Goal: Transaction & Acquisition: Purchase product/service

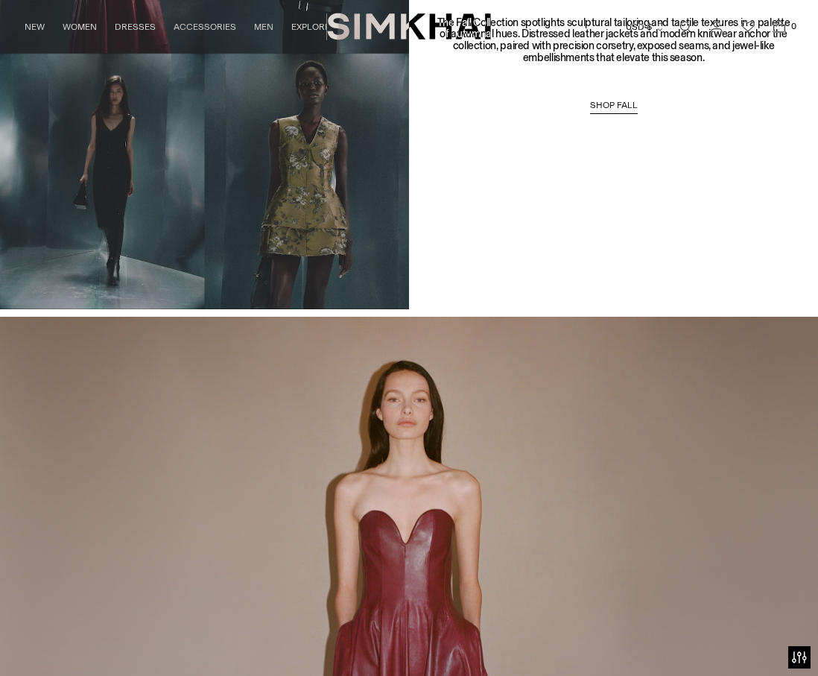
scroll to position [990, 0]
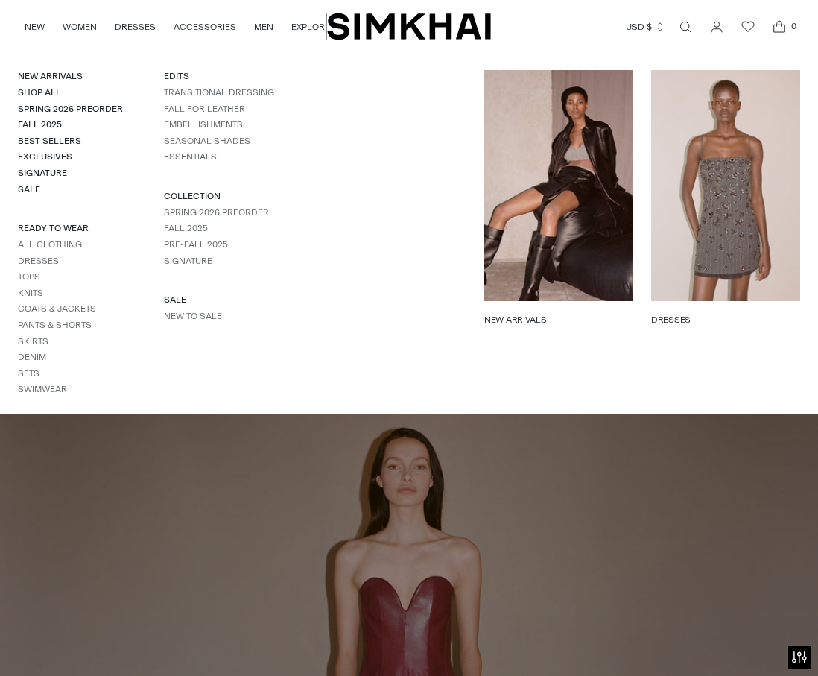
click at [61, 75] on link "New Arrivals" at bounding box center [50, 76] width 65 height 10
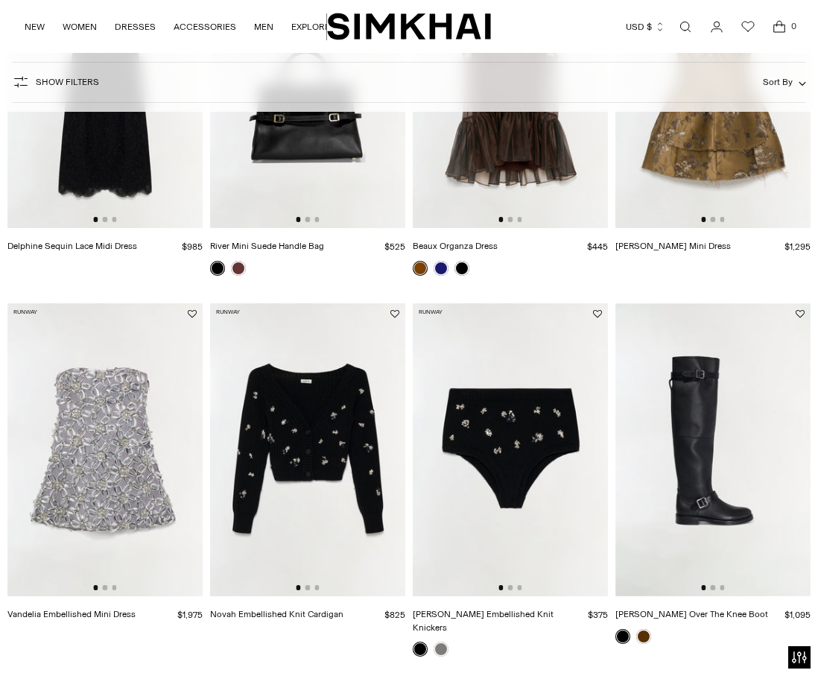
scroll to position [343, 0]
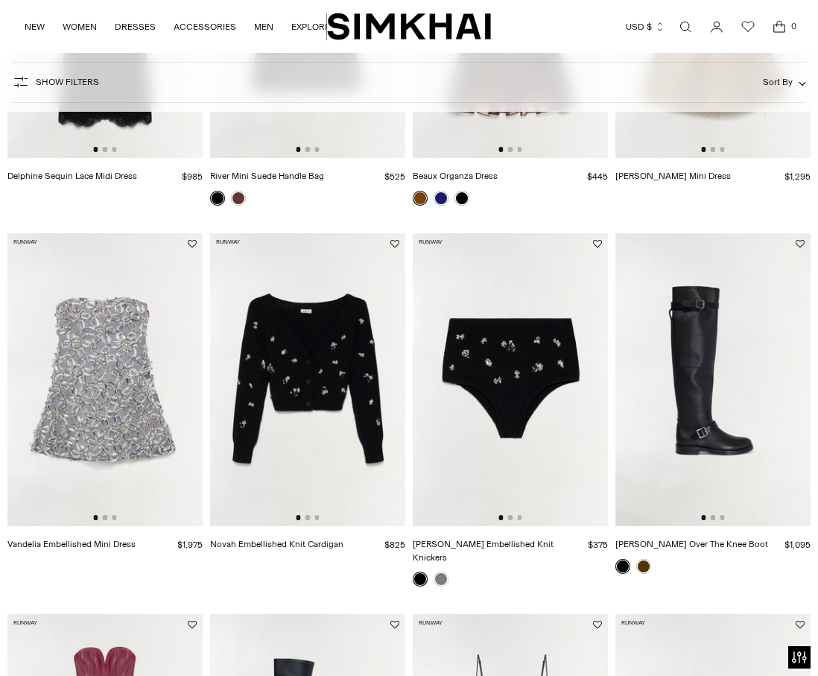
click at [322, 355] on img at bounding box center [307, 379] width 195 height 293
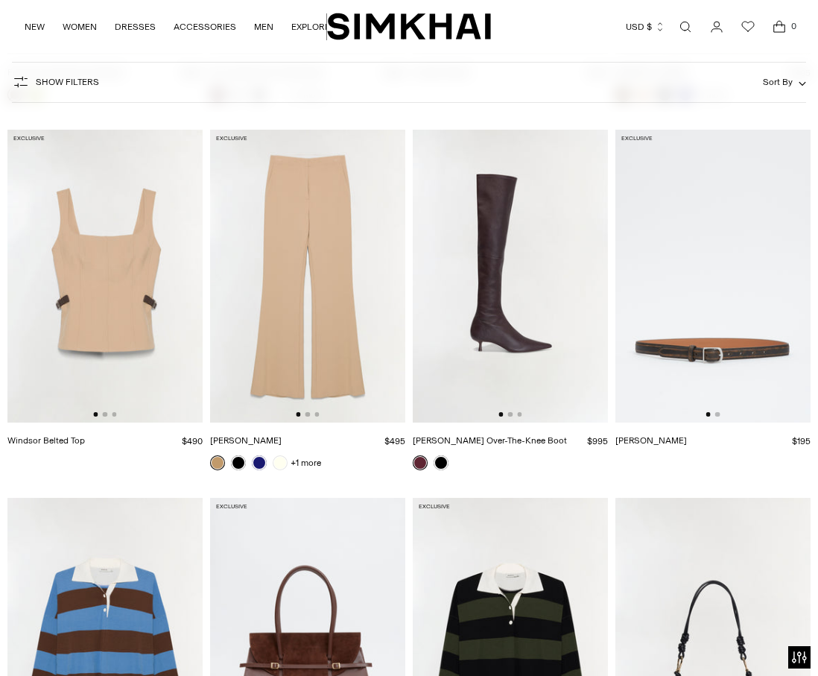
scroll to position [4149, 0]
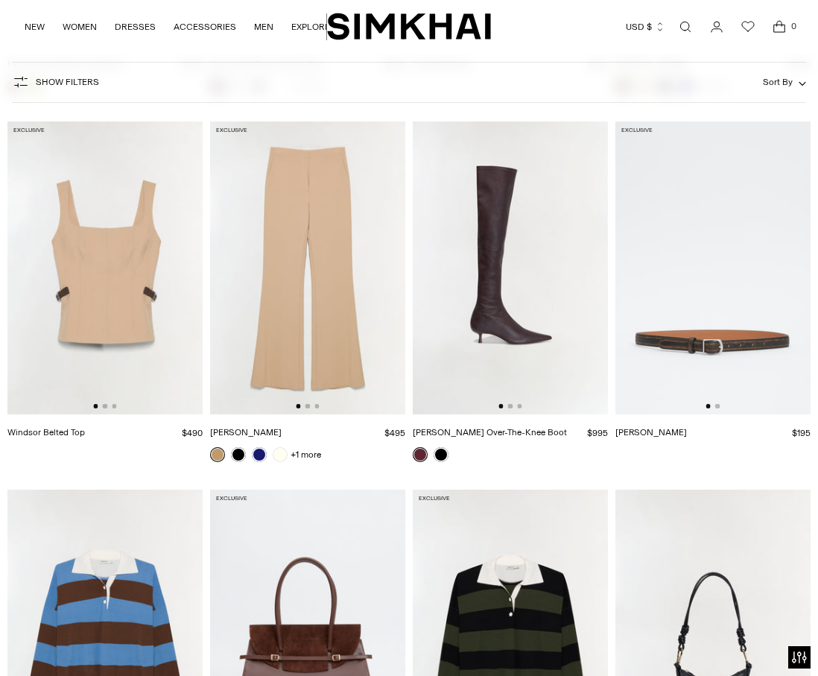
click at [140, 331] on img at bounding box center [104, 267] width 195 height 293
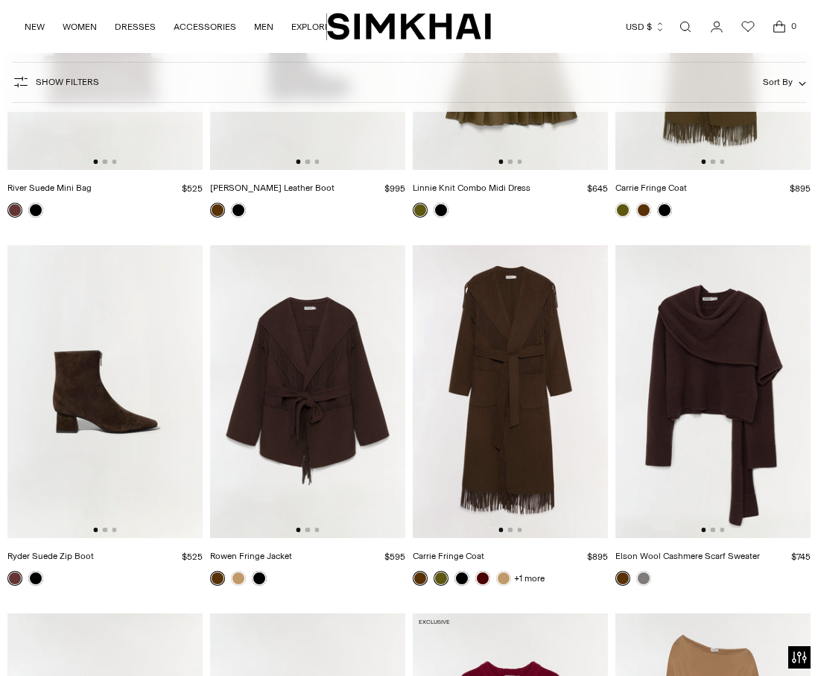
scroll to position [11591, 0]
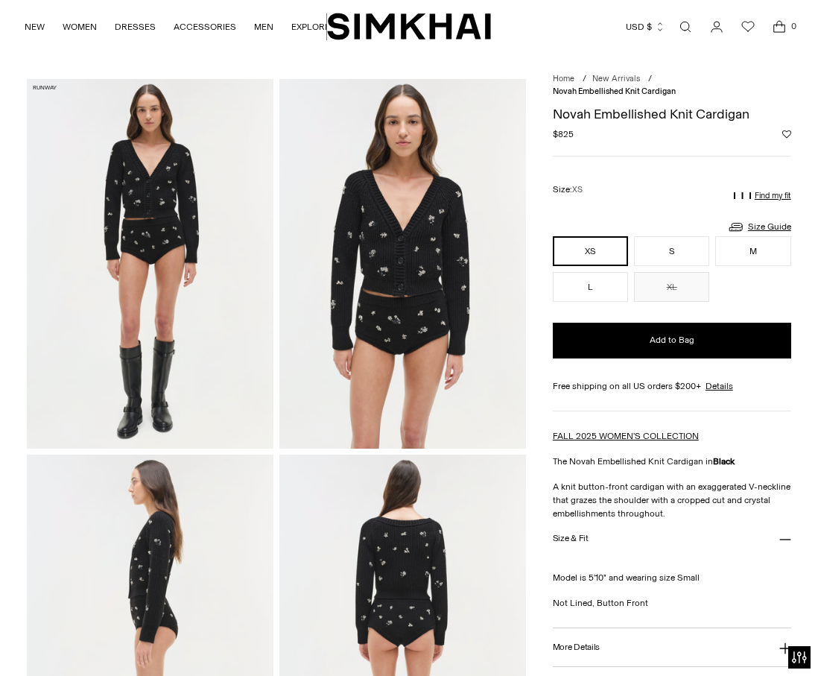
scroll to position [31, 0]
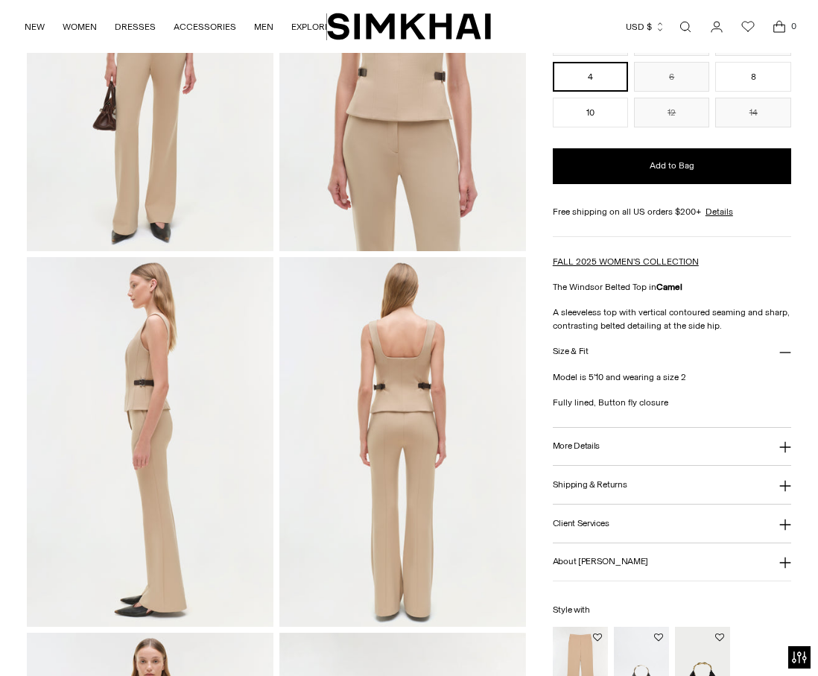
scroll to position [247, 0]
